Goal: Find contact information: Find contact information

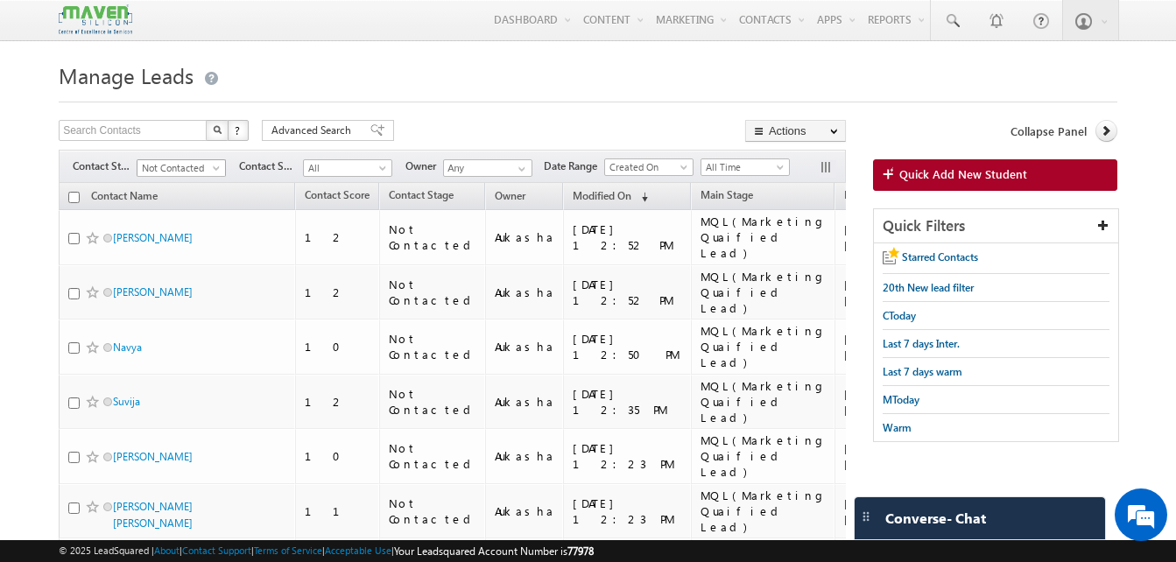
click at [202, 174] on span "Not Contacted" at bounding box center [178, 168] width 83 height 16
click at [172, 197] on link "New Lead" at bounding box center [181, 205] width 88 height 16
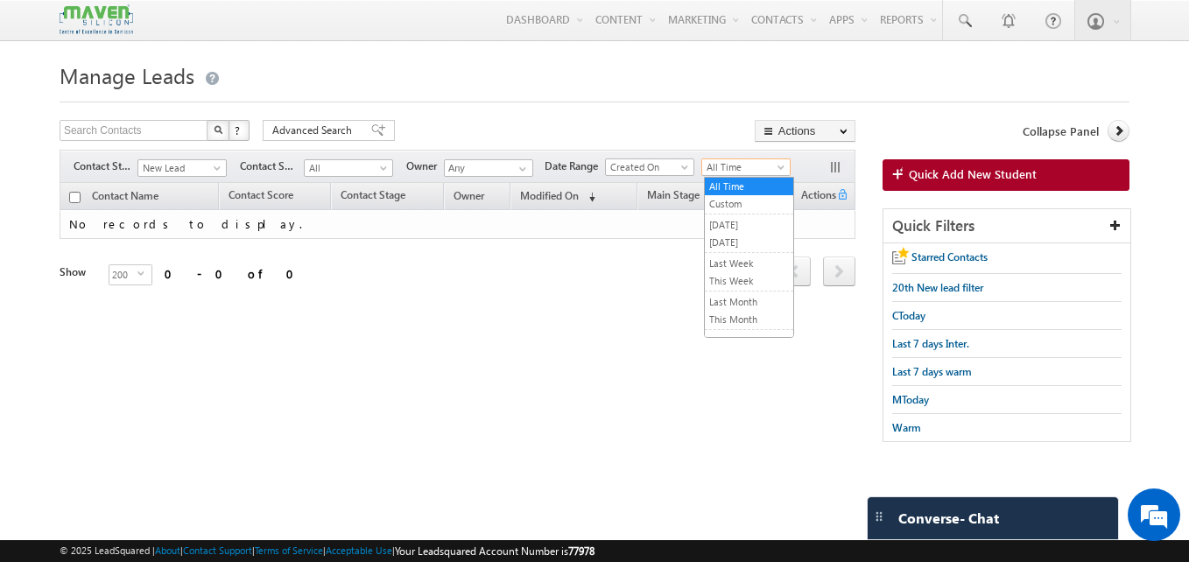
click at [712, 166] on span "All Time" at bounding box center [743, 167] width 83 height 16
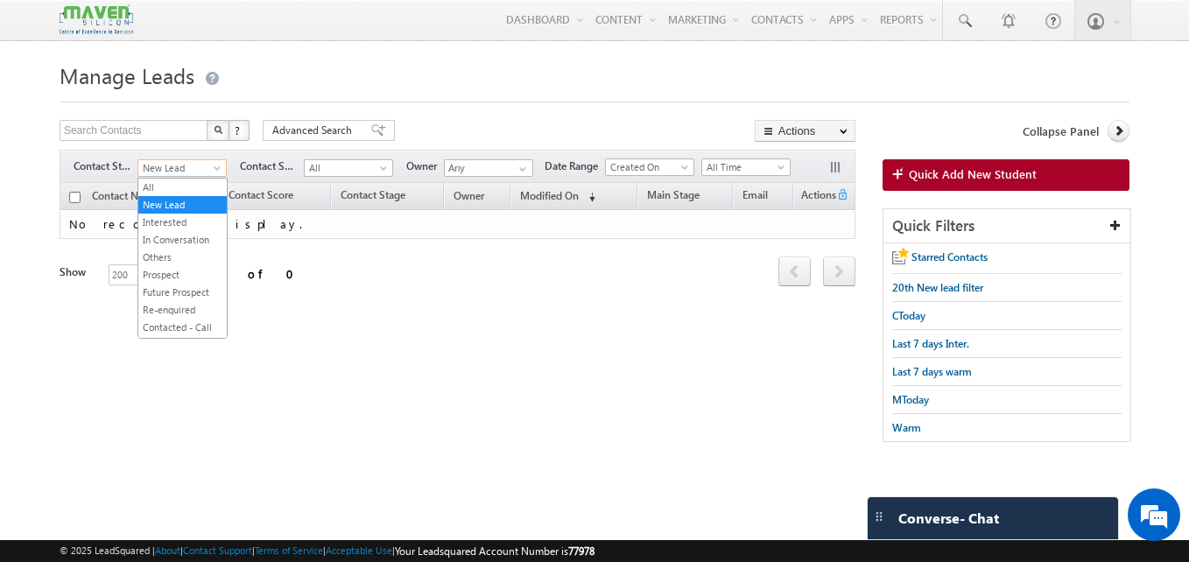
click at [206, 172] on span "New Lead" at bounding box center [179, 168] width 83 height 16
click at [173, 275] on link "Prospect" at bounding box center [182, 275] width 88 height 16
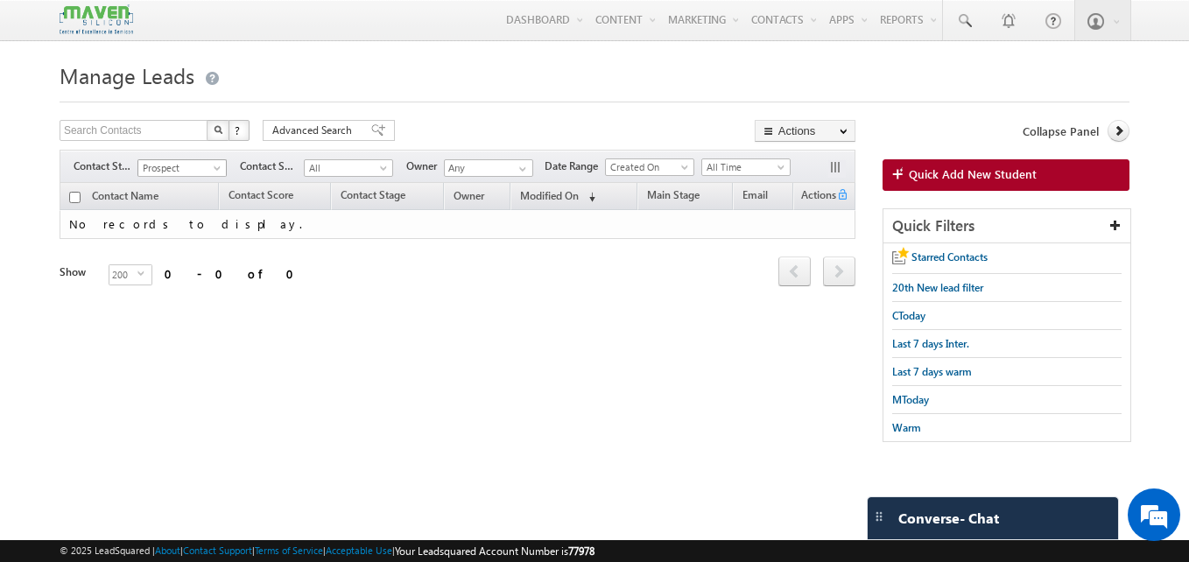
click at [209, 168] on span "Prospect" at bounding box center [179, 168] width 83 height 16
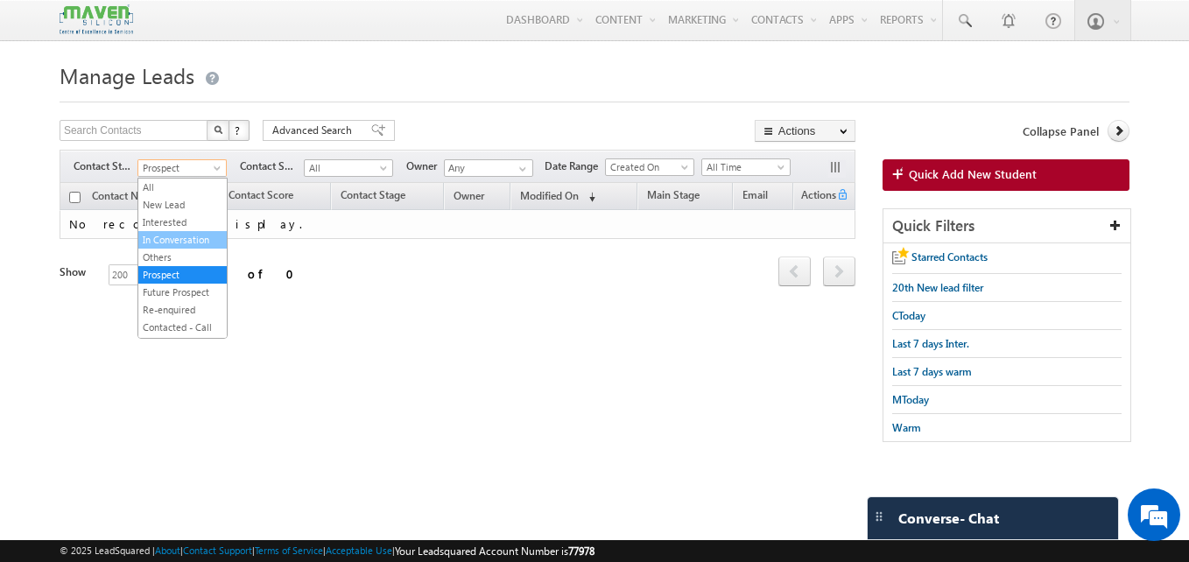
click at [173, 235] on link "In Conversation" at bounding box center [182, 240] width 88 height 16
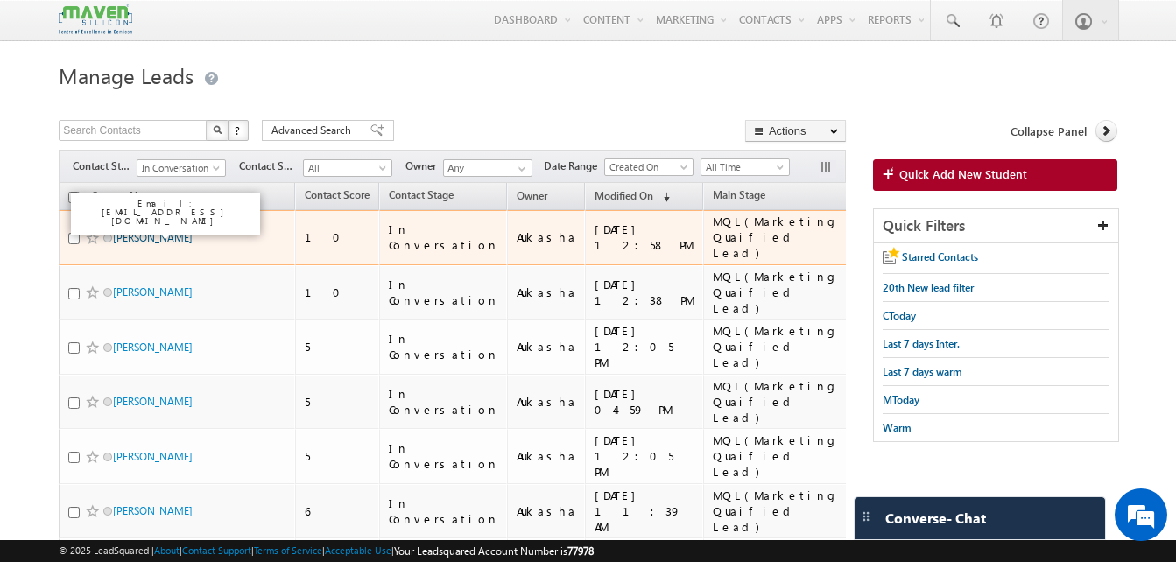
click at [125, 235] on link "Kotte rajesh" at bounding box center [153, 237] width 80 height 13
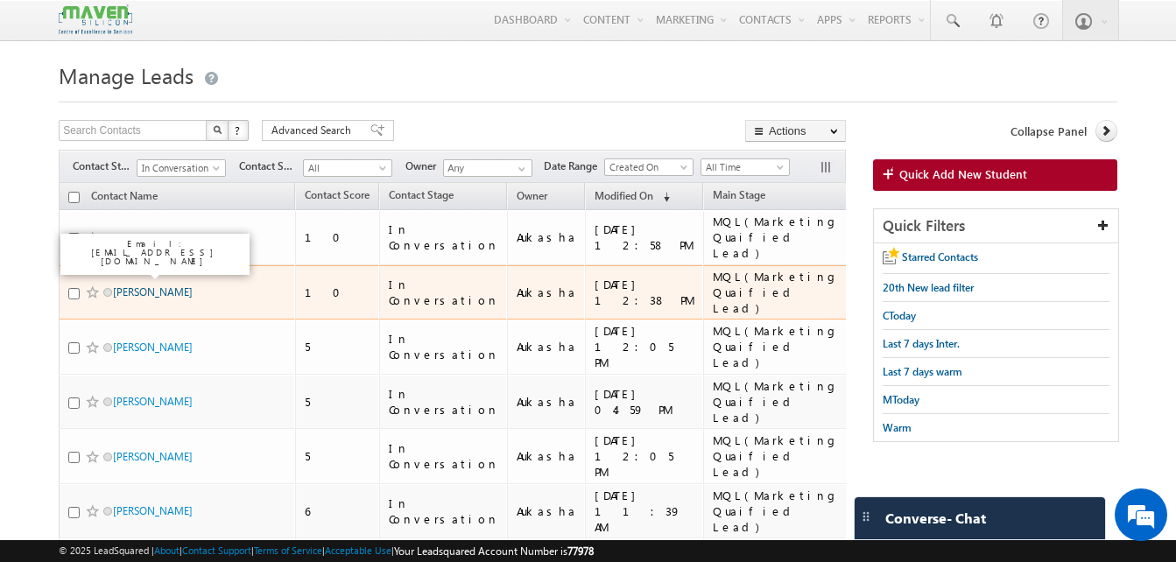
click at [160, 285] on link "Harikumar" at bounding box center [153, 291] width 80 height 13
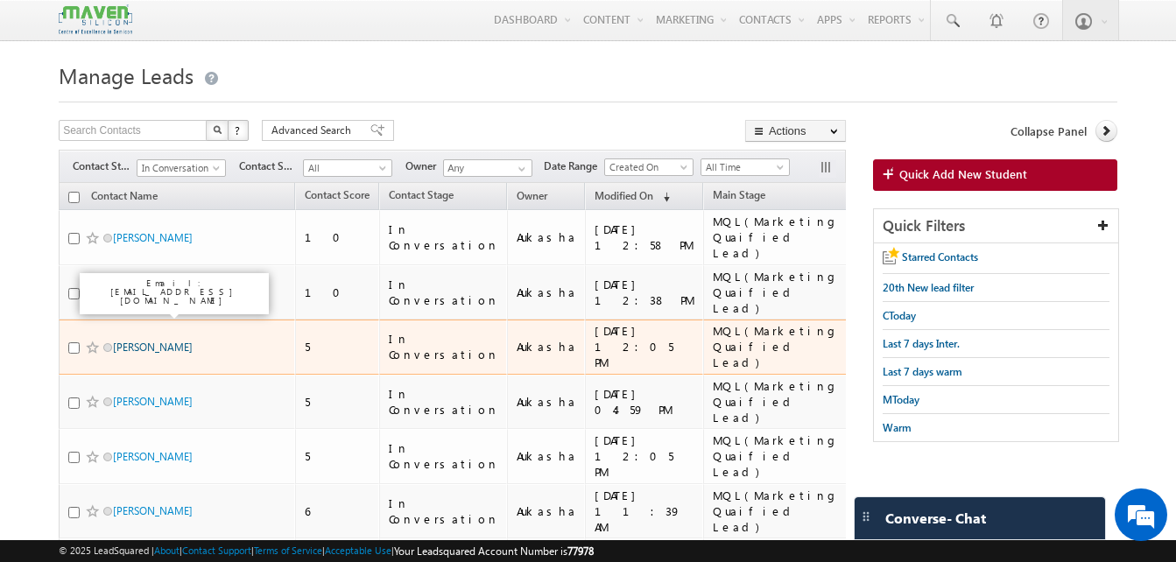
click at [155, 341] on link "PRAKYATH SHETTY" at bounding box center [153, 347] width 80 height 13
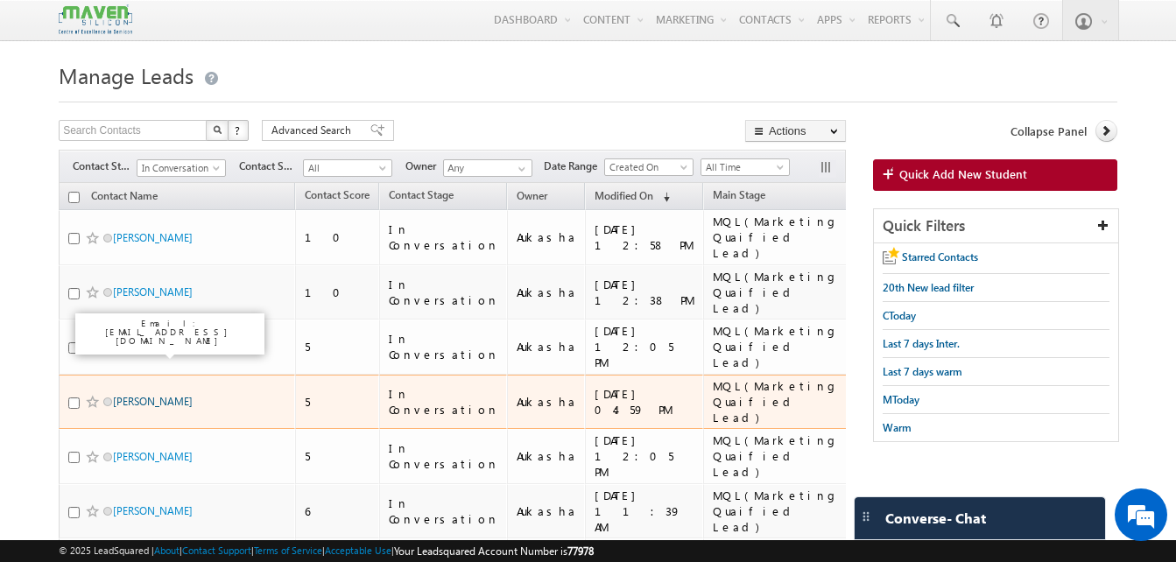
click at [145, 395] on link "Akshansh Saini" at bounding box center [153, 401] width 80 height 13
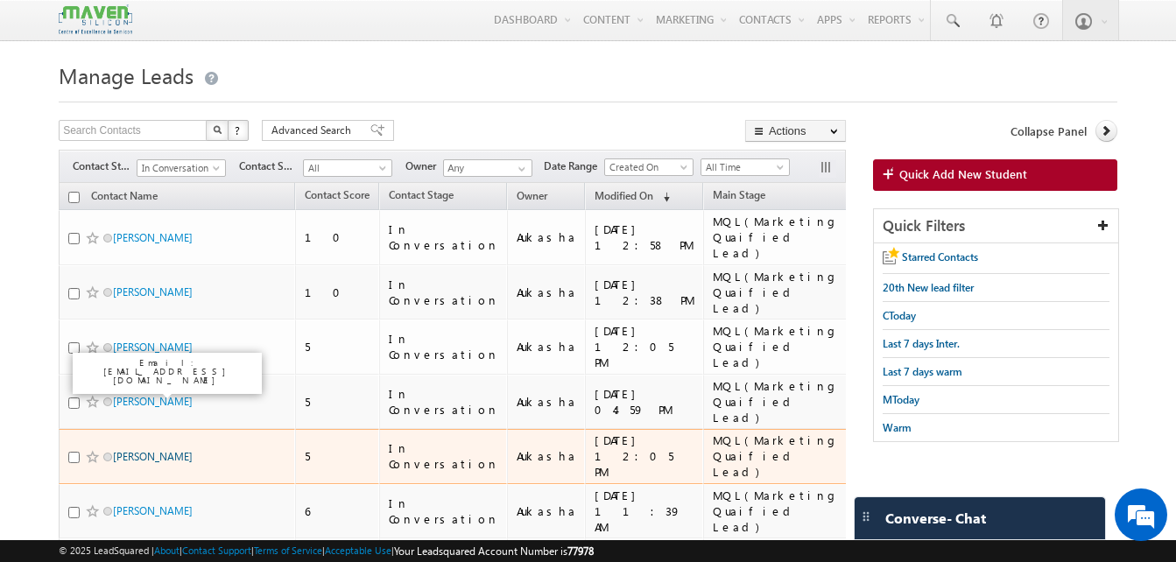
click at [140, 450] on link "Dharani Kandula" at bounding box center [153, 456] width 80 height 13
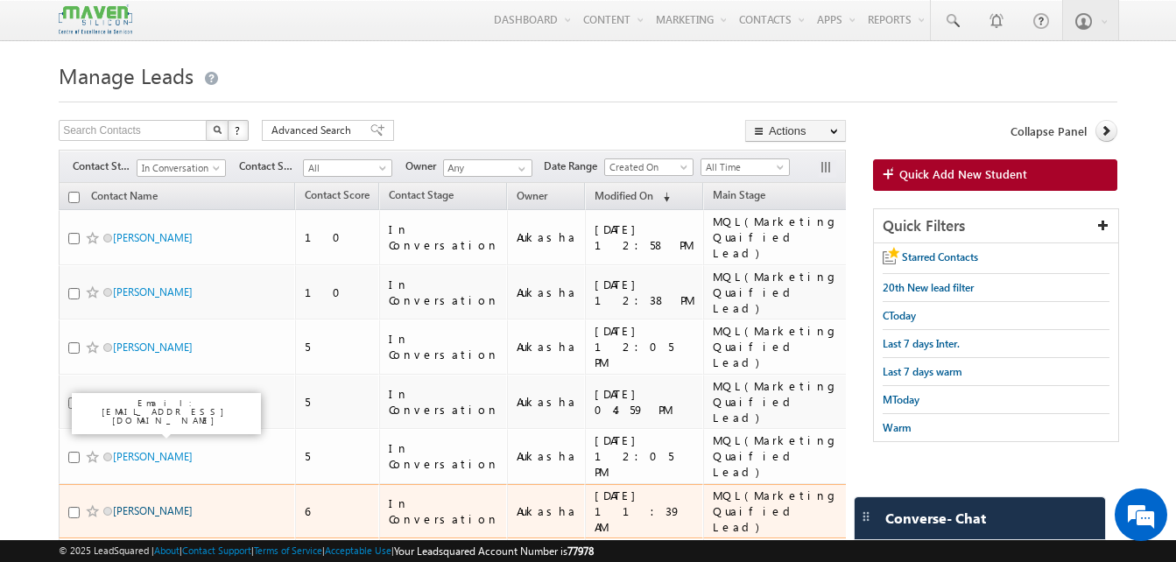
click at [138, 504] on link "navya kamuni" at bounding box center [153, 510] width 80 height 13
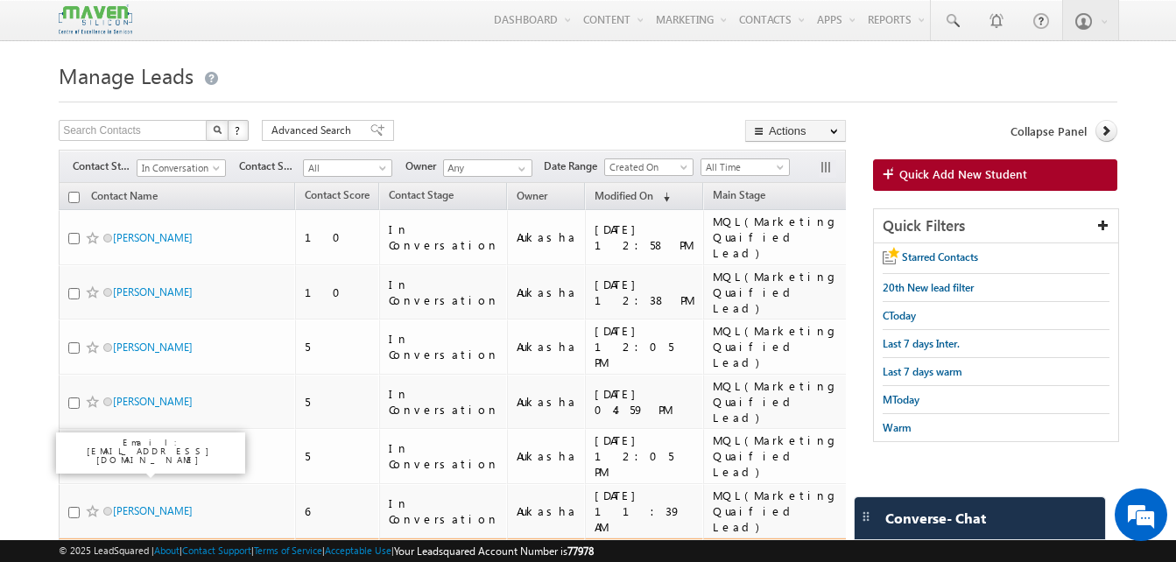
click at [140, 559] on link "M. Vyshnavi" at bounding box center [141, 565] width 56 height 13
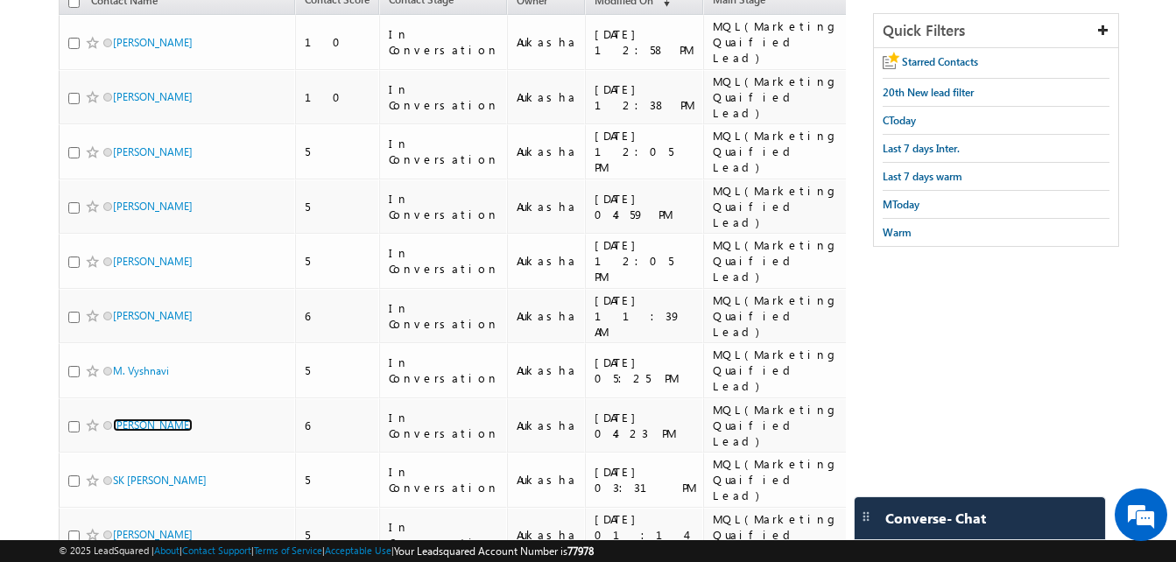
scroll to position [196, 0]
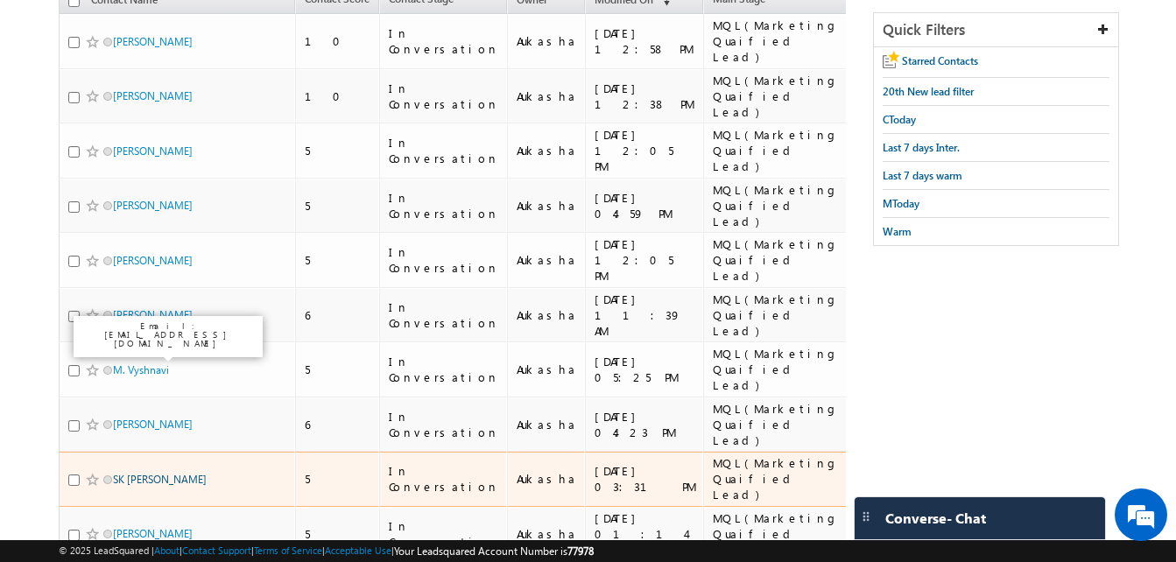
click at [144, 473] on link "SK Mahammad Anish" at bounding box center [160, 479] width 94 height 13
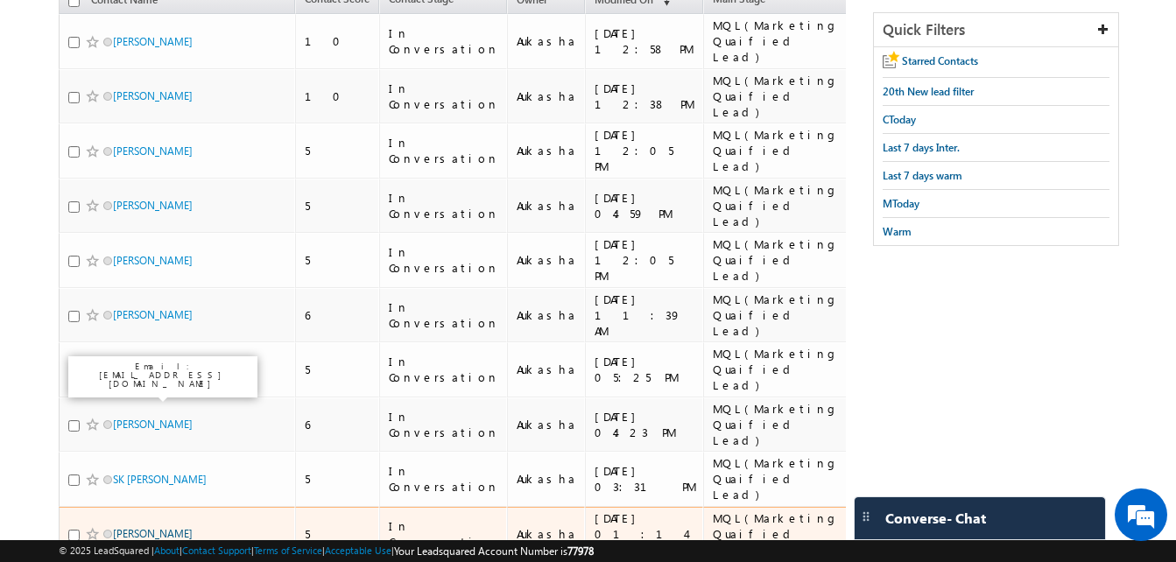
click at [145, 527] on link "[PERSON_NAME]" at bounding box center [153, 533] width 80 height 13
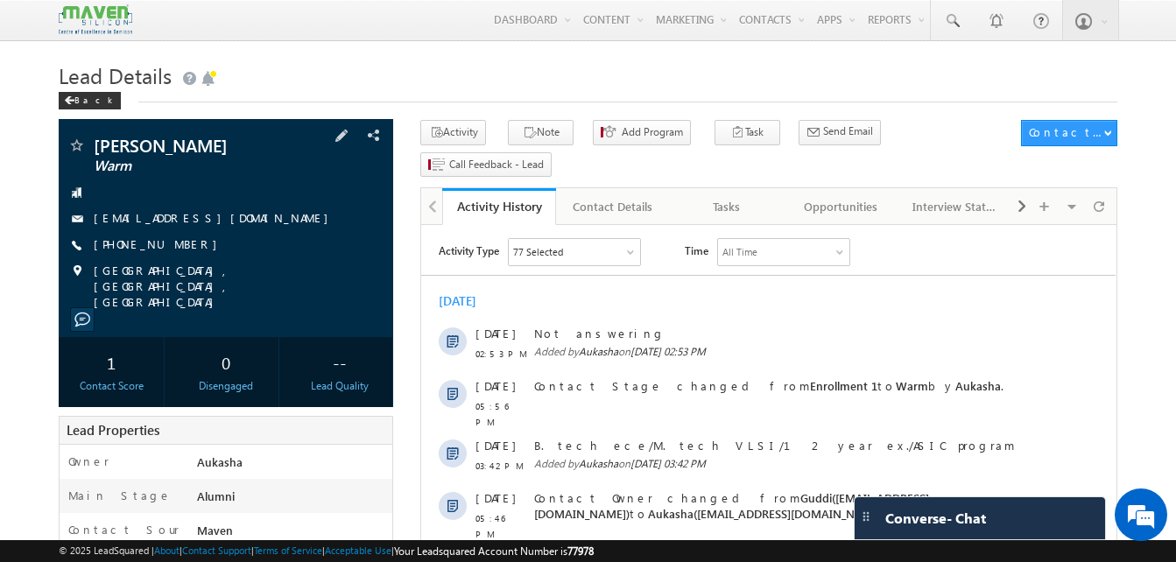
drag, startPoint x: 193, startPoint y: 249, endPoint x: 179, endPoint y: 249, distance: 13.1
click at [179, 249] on div "+91-9886430170" at bounding box center [225, 245] width 317 height 18
copy div "+91-9886430170"
click at [713, 196] on div "Tasks" at bounding box center [727, 206] width 84 height 21
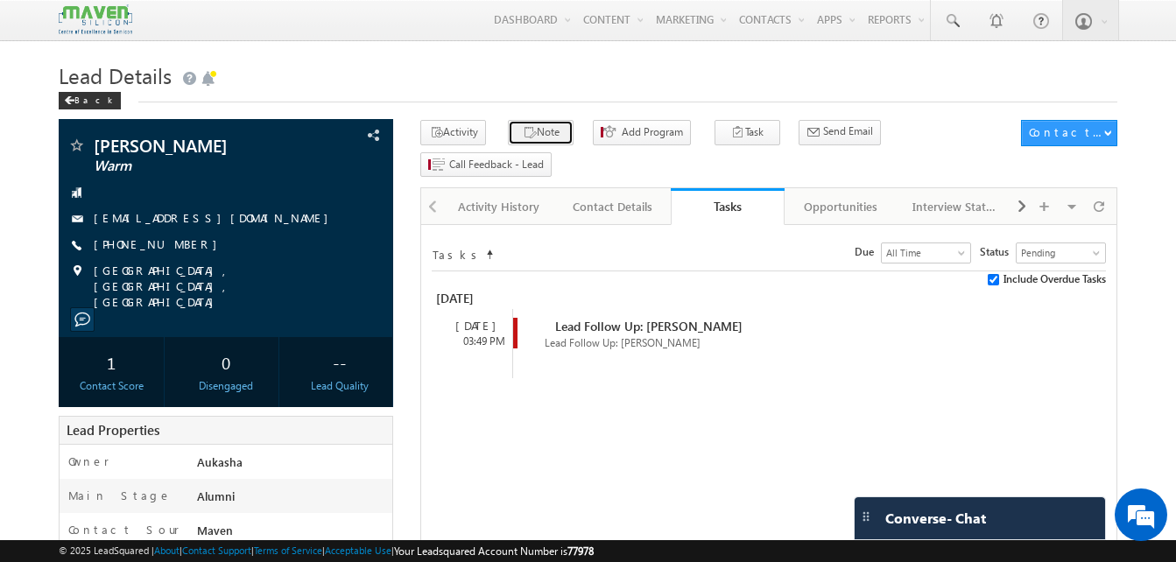
click at [559, 123] on button "Note" at bounding box center [541, 132] width 66 height 25
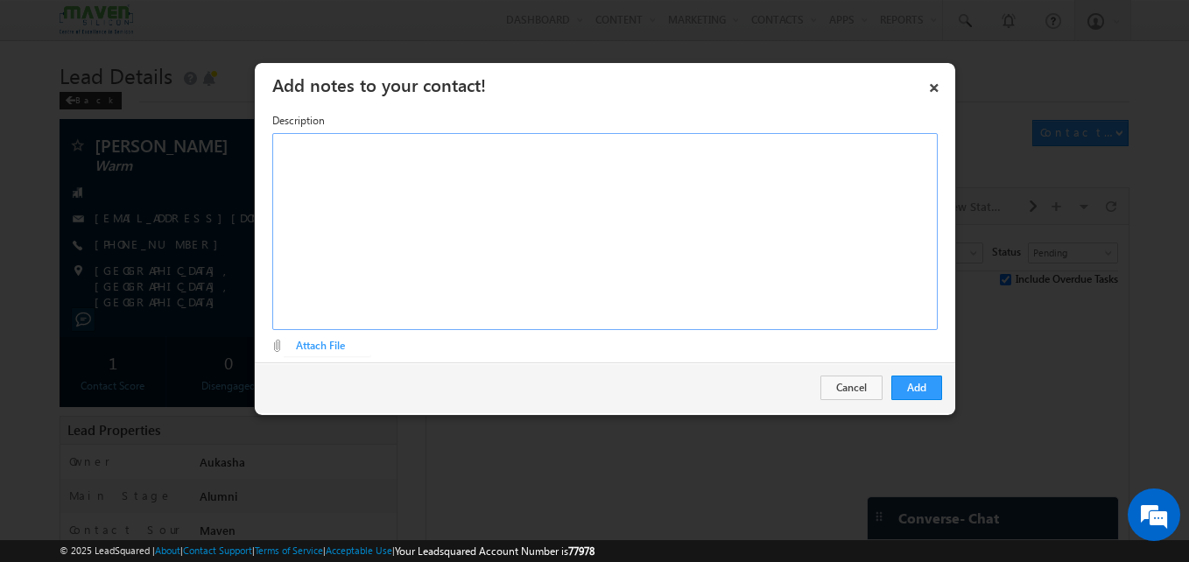
click at [501, 238] on div "Rich Text Editor, Description-inline-editor-div" at bounding box center [604, 231] width 665 height 197
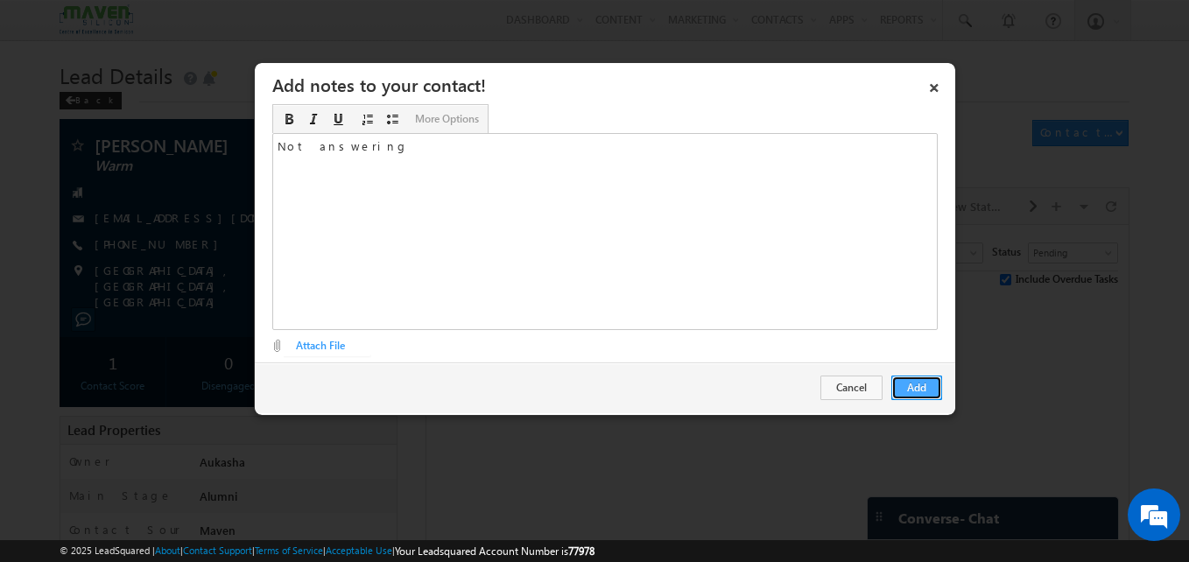
click at [914, 386] on button "Add" at bounding box center [916, 388] width 51 height 25
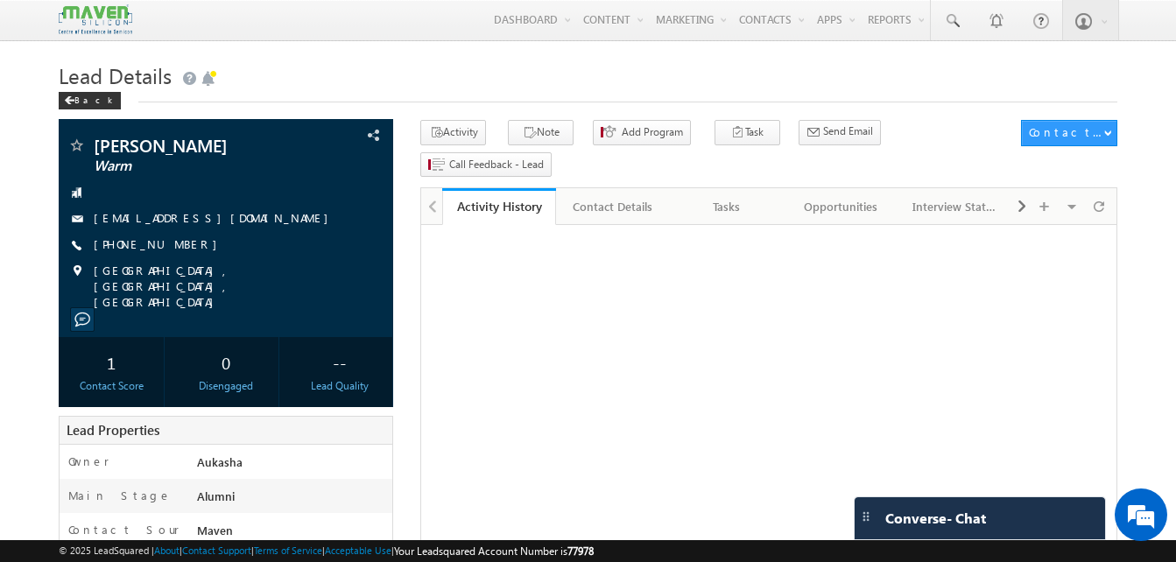
drag, startPoint x: 0, startPoint y: 0, endPoint x: -4, endPoint y: 109, distance: 109.5
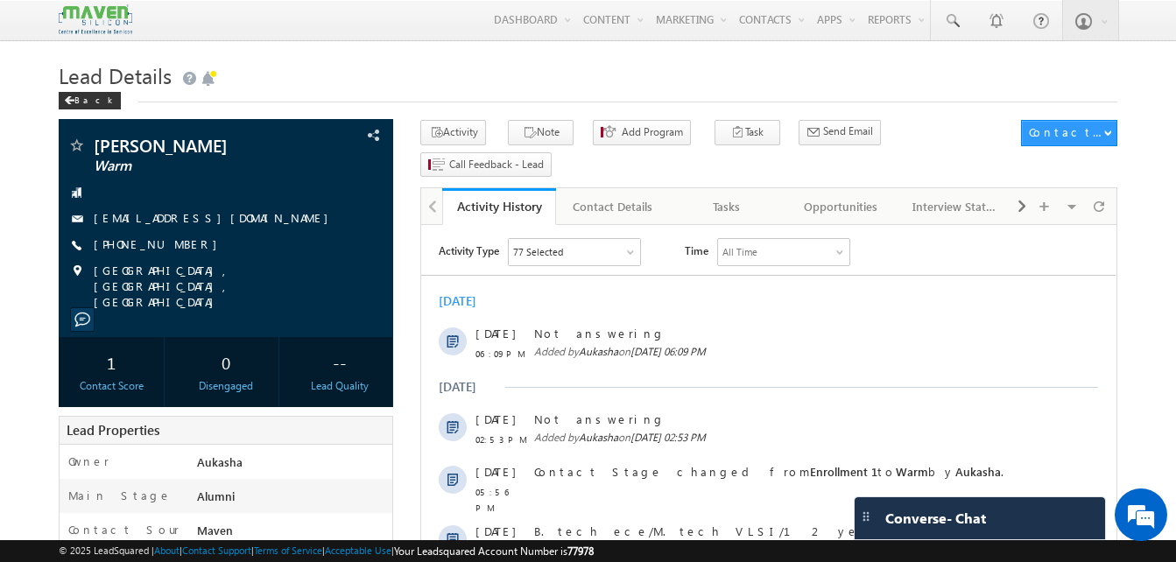
click at [510, 84] on h1 "Lead Details" at bounding box center [588, 74] width 1058 height 34
click at [329, 89] on h1 "Lead Details" at bounding box center [588, 74] width 1058 height 34
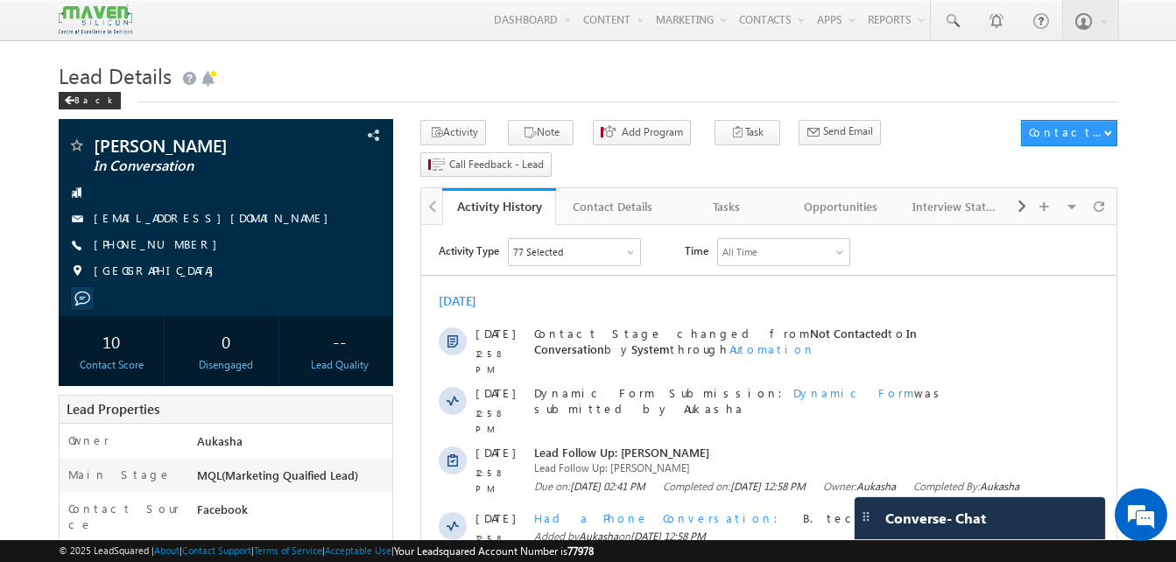
drag, startPoint x: 193, startPoint y: 250, endPoint x: 179, endPoint y: 249, distance: 15.0
click at [179, 249] on div "[PHONE_NUMBER]" at bounding box center [225, 245] width 317 height 18
copy div "[PHONE_NUMBER]"
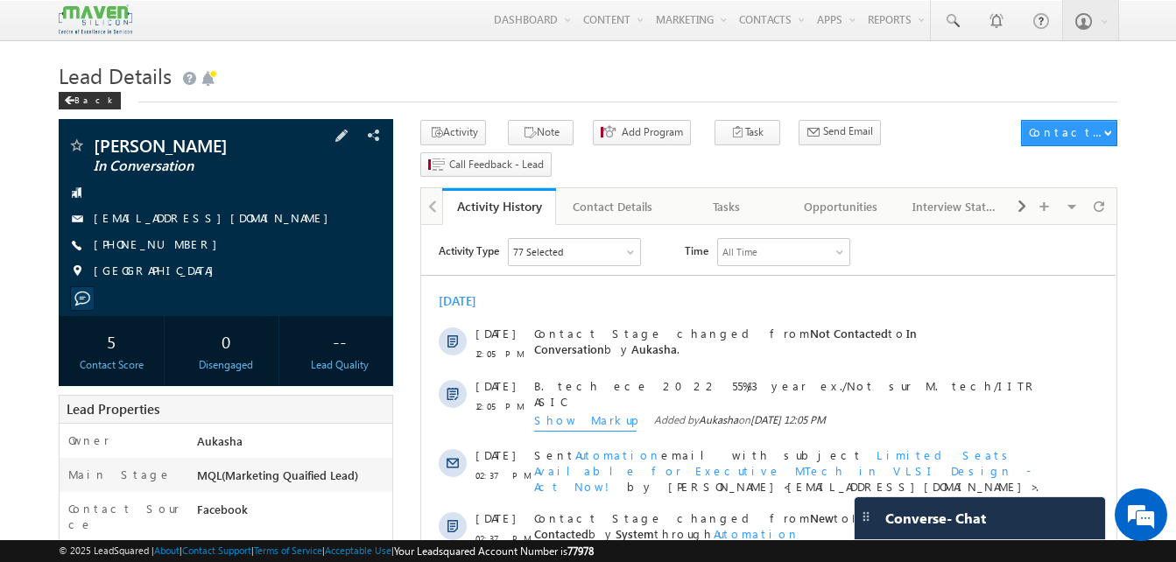
drag, startPoint x: 193, startPoint y: 244, endPoint x: 179, endPoint y: 248, distance: 15.3
click at [179, 248] on div "[PHONE_NUMBER]" at bounding box center [225, 245] width 317 height 18
copy div "[PHONE_NUMBER]"
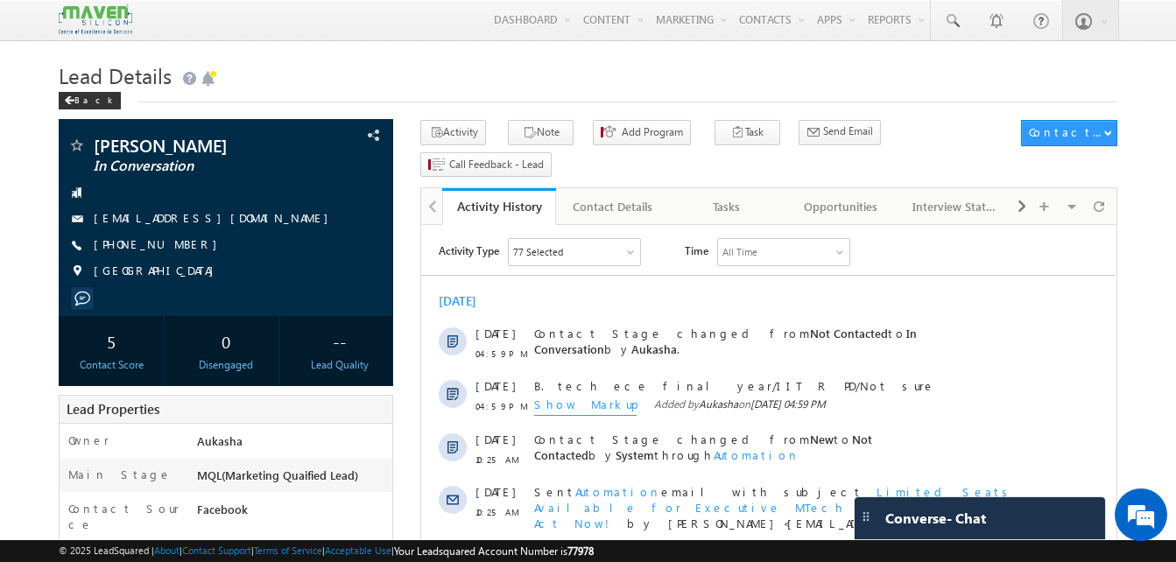
click at [347, 83] on h1 "Lead Details" at bounding box center [588, 74] width 1058 height 34
click at [439, 102] on div "Back" at bounding box center [588, 96] width 1058 height 11
click at [179, 245] on div "+91-8433061156" at bounding box center [225, 245] width 317 height 18
copy div "+91-8433061156"
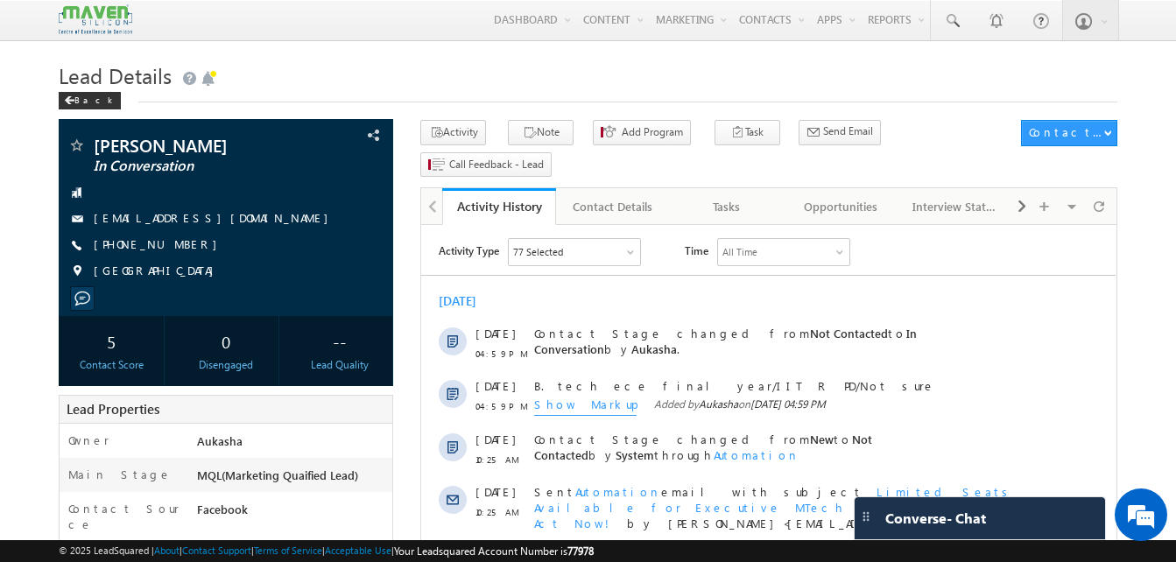
click at [452, 76] on h1 "Lead Details" at bounding box center [588, 74] width 1058 height 34
drag, startPoint x: 188, startPoint y: 243, endPoint x: 179, endPoint y: 250, distance: 10.7
click at [179, 250] on div "+91-8433061156" at bounding box center [225, 245] width 317 height 18
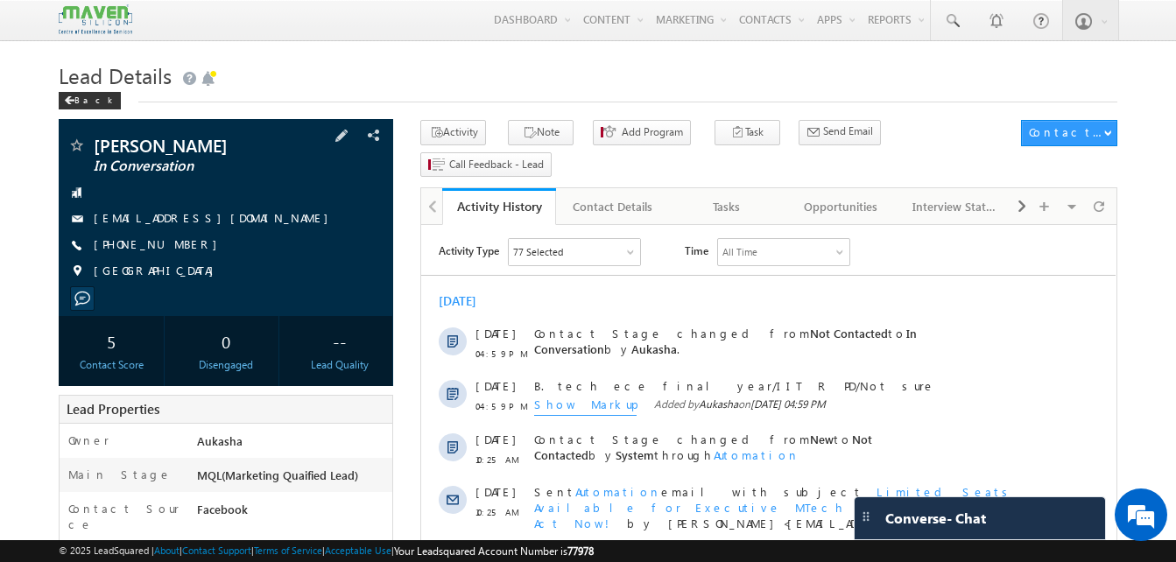
copy div "+91-8433061156"
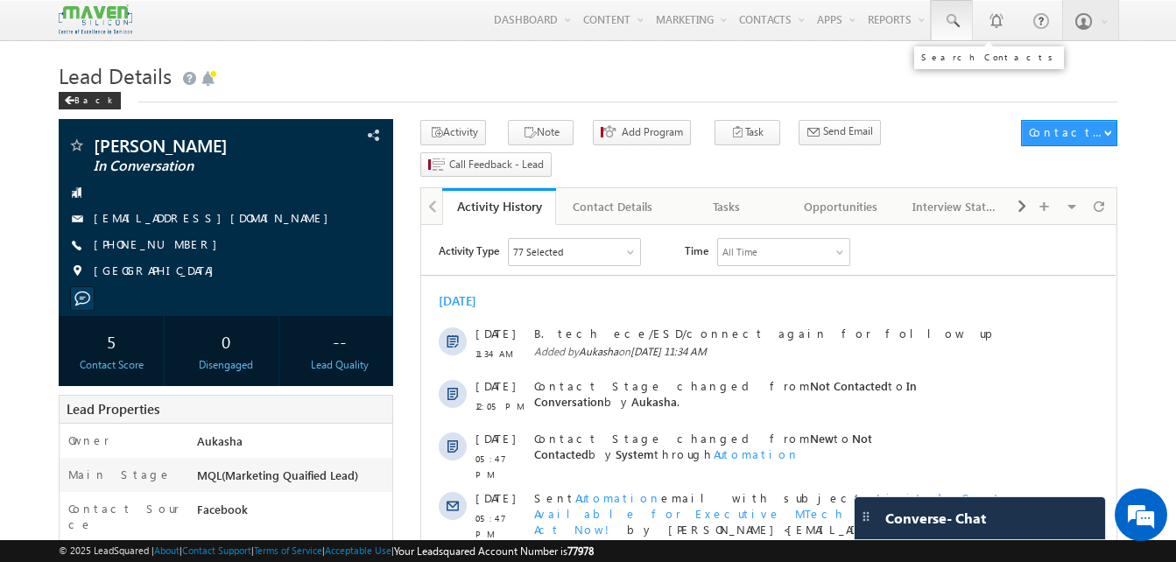
click at [955, 36] on link at bounding box center [952, 20] width 42 height 40
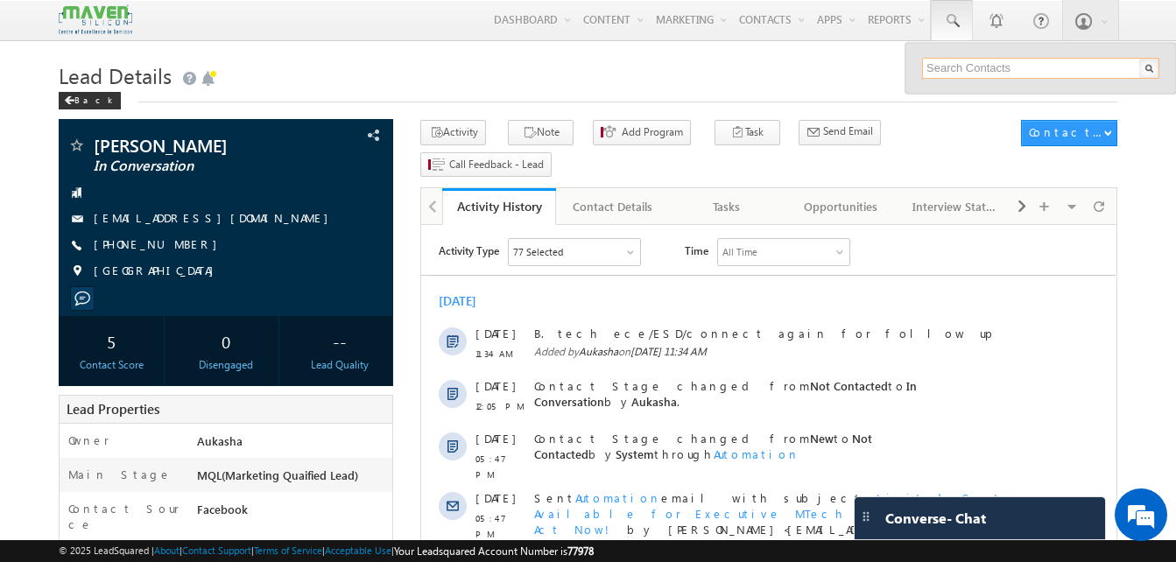
click at [963, 74] on input "text" at bounding box center [1040, 68] width 237 height 21
paste input "90191 04612"
type input "9019104612"
